Goal: Navigation & Orientation: Find specific page/section

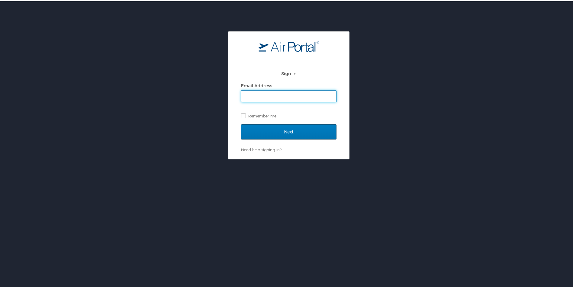
click at [274, 93] on input "Email Address" at bounding box center [288, 94] width 95 height 11
type input "[PERSON_NAME][EMAIL_ADDRESS][PERSON_NAME][DOMAIN_NAME]"
click at [241, 123] on input "Next" at bounding box center [288, 130] width 95 height 15
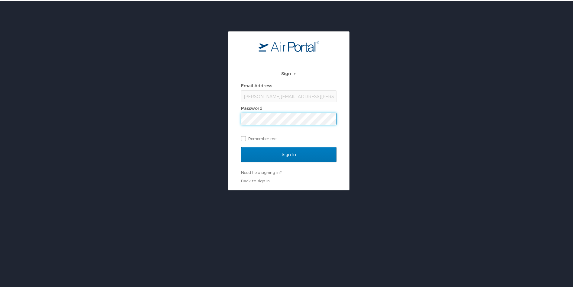
click at [241, 146] on input "Sign In" at bounding box center [288, 153] width 95 height 15
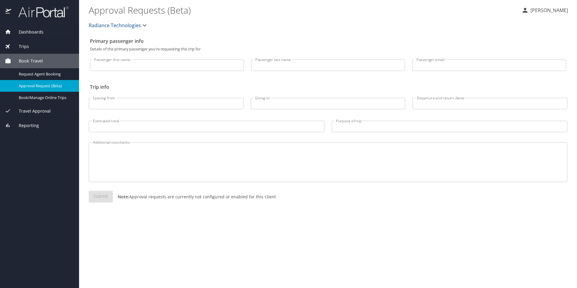
click at [39, 107] on div "Travel Approval" at bounding box center [39, 111] width 79 height 14
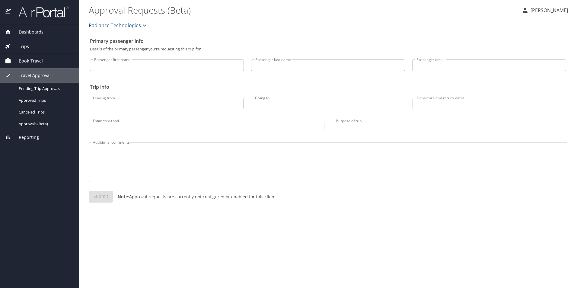
drag, startPoint x: 38, startPoint y: 82, endPoint x: 38, endPoint y: 109, distance: 26.9
click at [38, 109] on div "Dashboards My Travel Dashboard Trips Current / Future Trips Past Trips Trips Mi…" at bounding box center [39, 156] width 79 height 263
click at [44, 30] on div "Dashboards" at bounding box center [39, 32] width 69 height 7
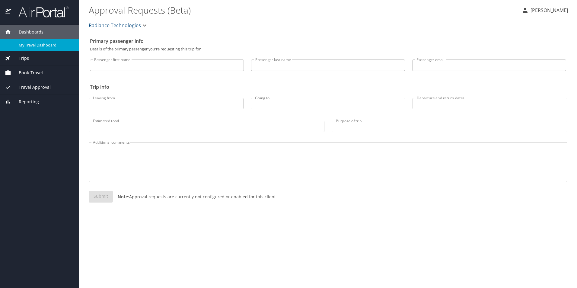
click at [48, 47] on span "My Travel Dashboard" at bounding box center [45, 45] width 53 height 6
